Goal: Task Accomplishment & Management: Manage account settings

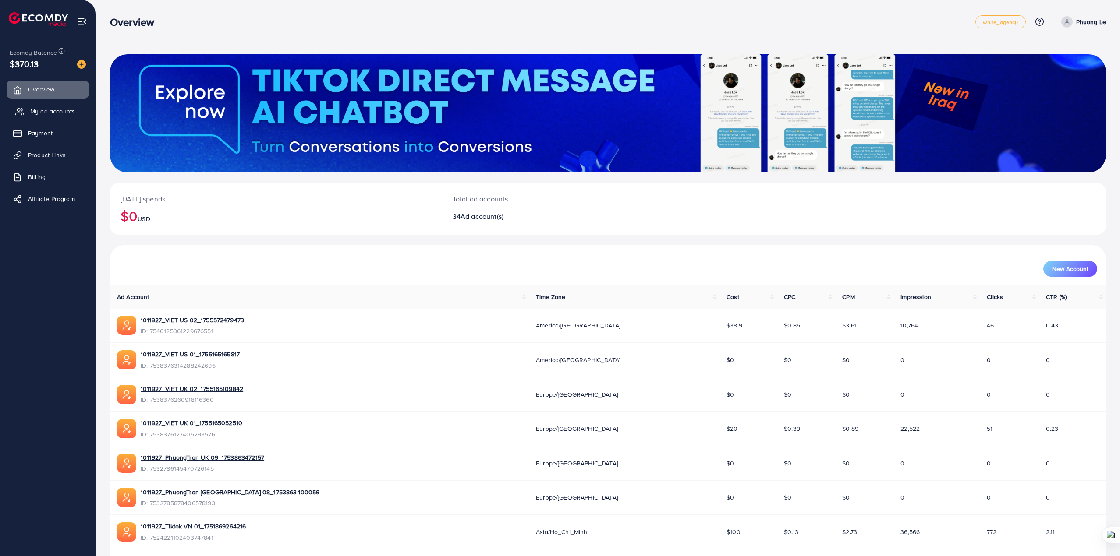
click at [35, 107] on span "My ad accounts" at bounding box center [52, 111] width 45 height 9
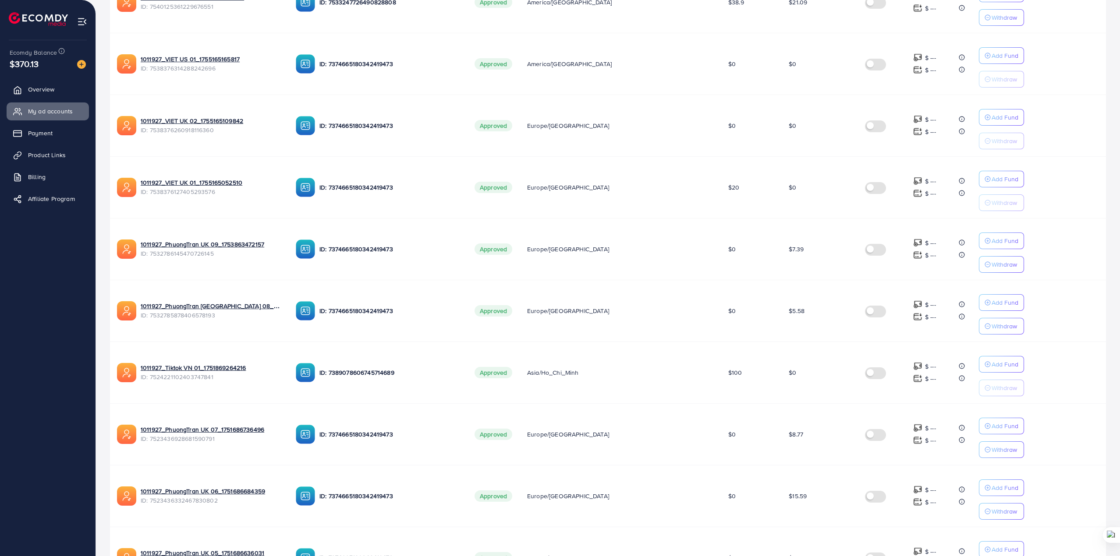
scroll to position [337, 0]
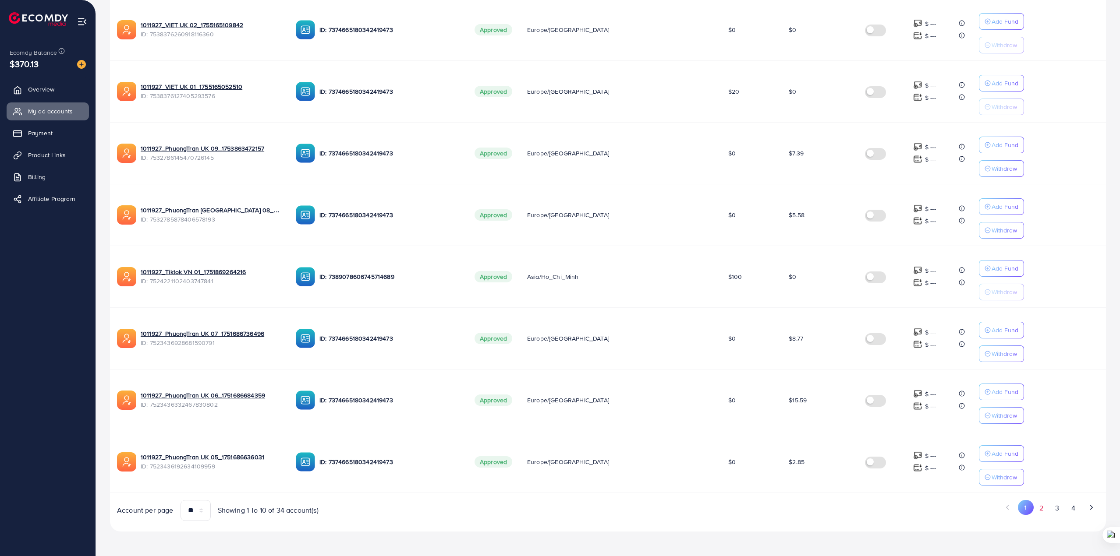
click at [1045, 514] on button "2" at bounding box center [1042, 508] width 16 height 16
click at [1060, 514] on button "3" at bounding box center [1057, 508] width 16 height 16
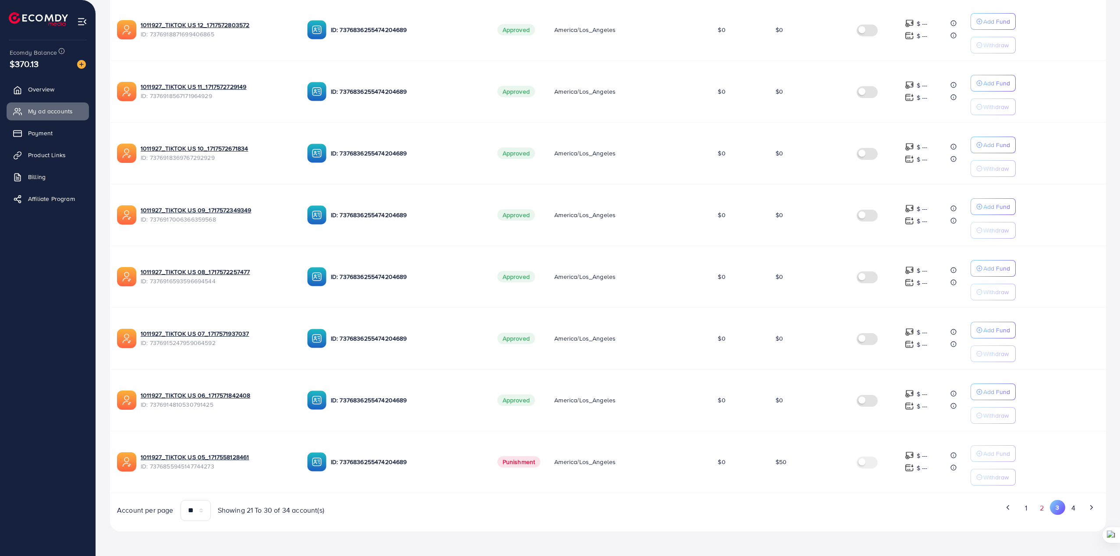
click at [1042, 507] on button "2" at bounding box center [1042, 508] width 16 height 16
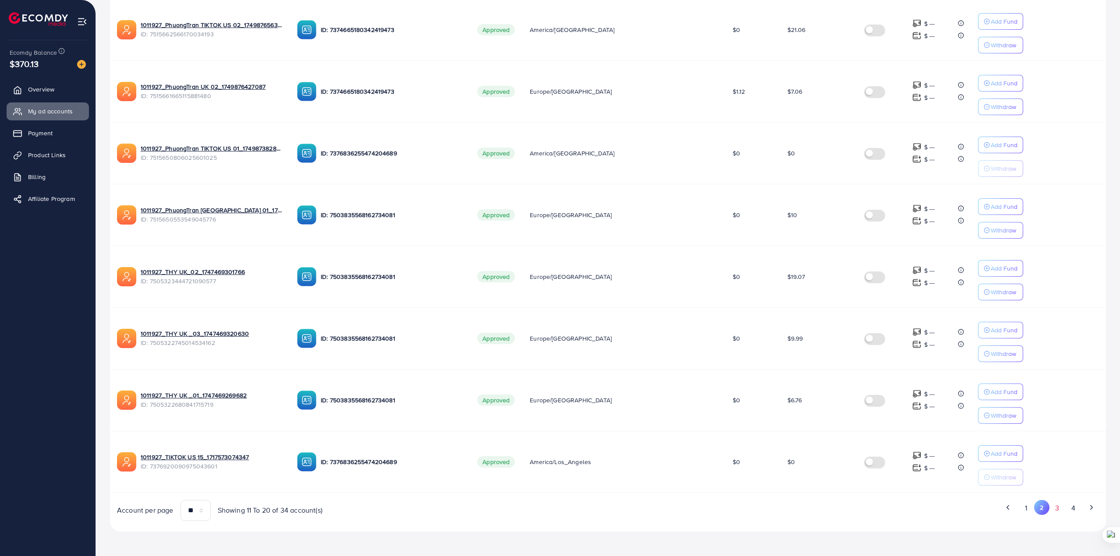
click at [1057, 510] on button "3" at bounding box center [1057, 508] width 16 height 16
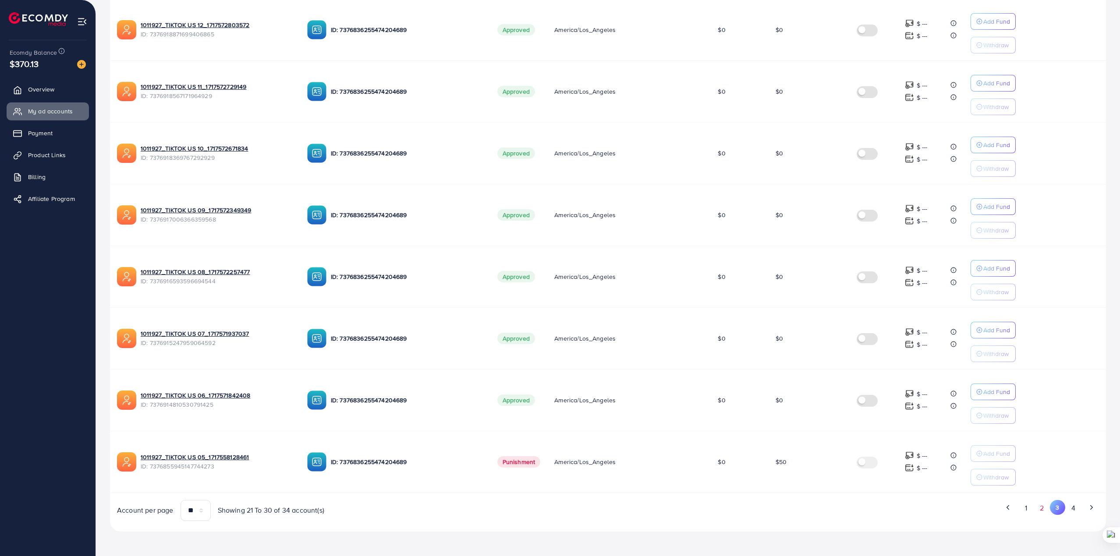
click at [1041, 512] on button "2" at bounding box center [1042, 508] width 16 height 16
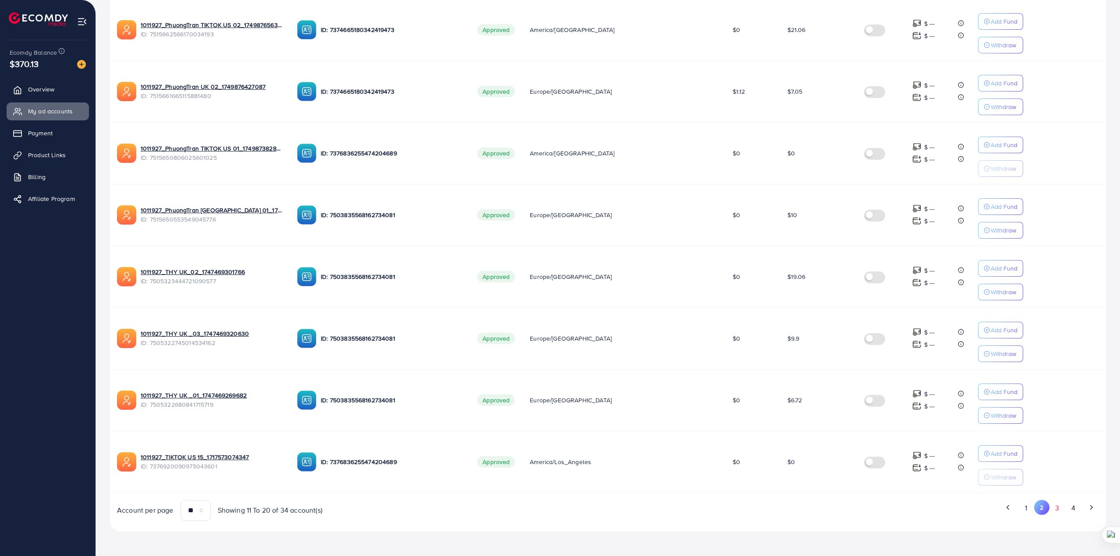
click at [1056, 510] on button "3" at bounding box center [1057, 508] width 16 height 16
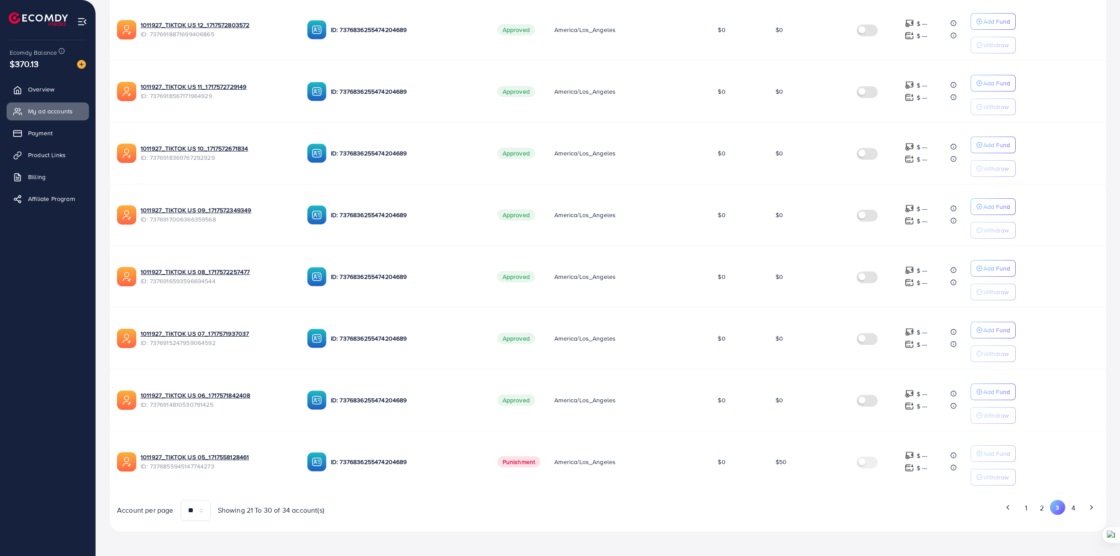
click at [425, 556] on div "List Ad Account Create new List Ad Account Create new All status Loading... Ad …" at bounding box center [608, 113] width 1024 height 886
click at [1047, 511] on button "2" at bounding box center [1042, 508] width 16 height 16
